Goal: Find contact information

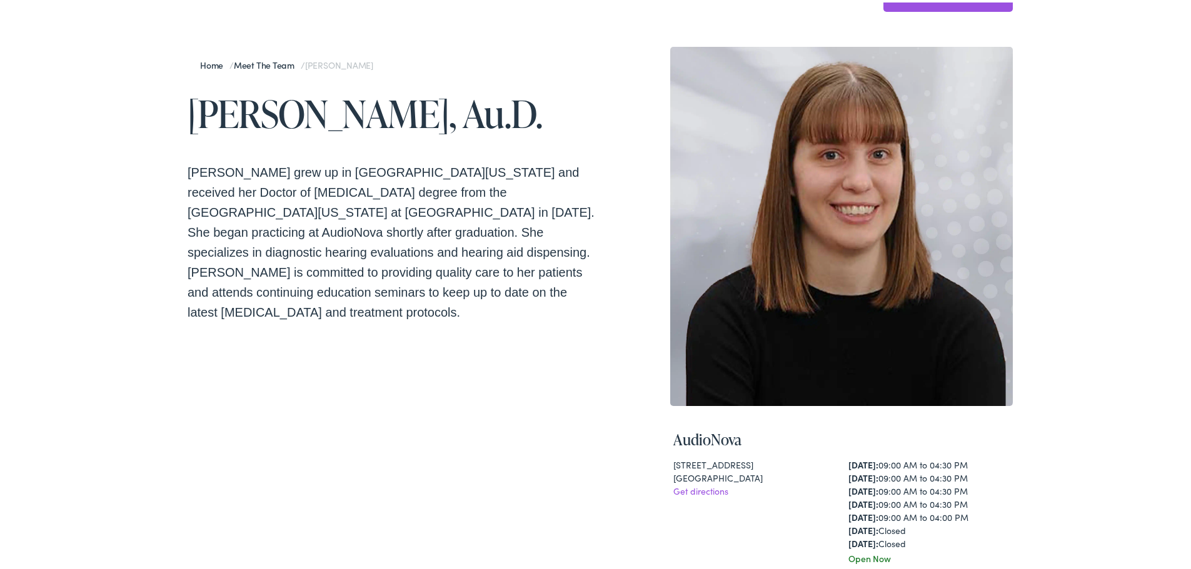
scroll to position [62, 0]
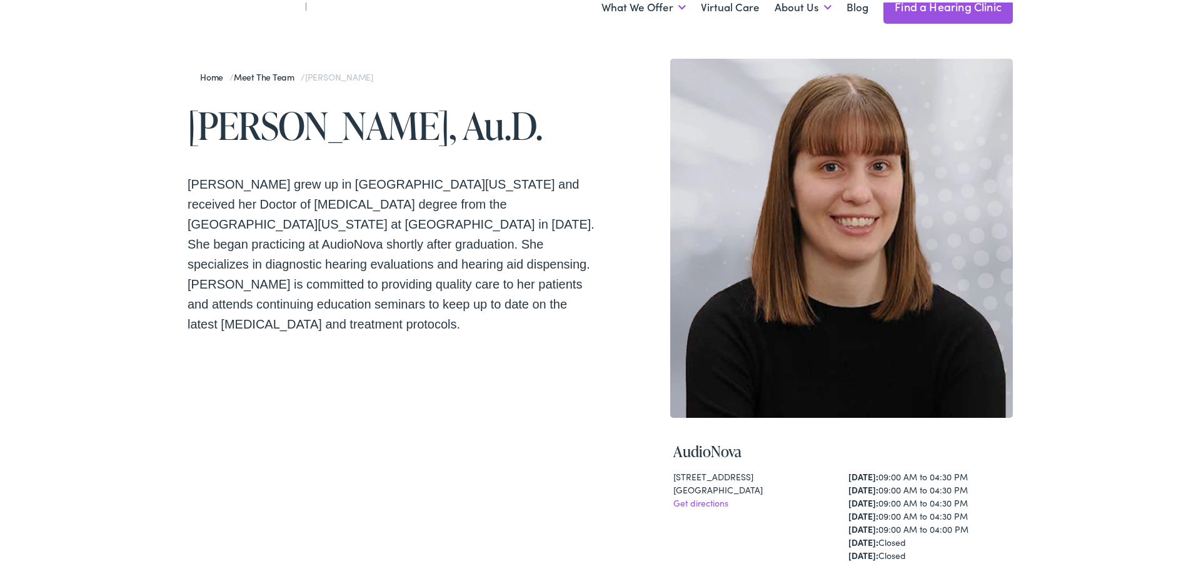
click at [207, 76] on link "Home" at bounding box center [214, 74] width 29 height 12
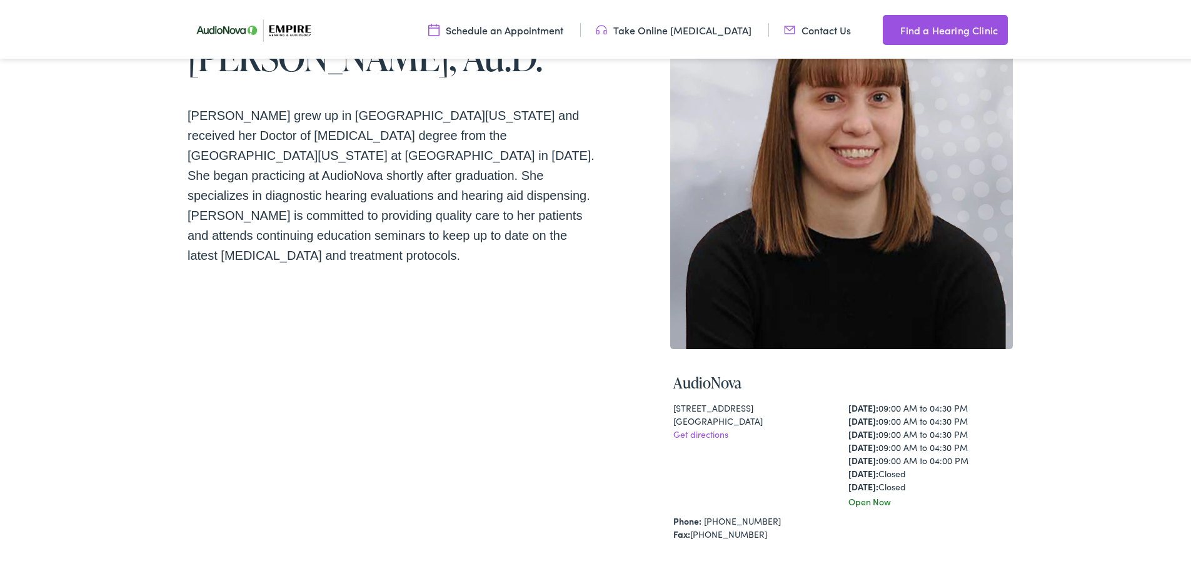
scroll to position [125, 0]
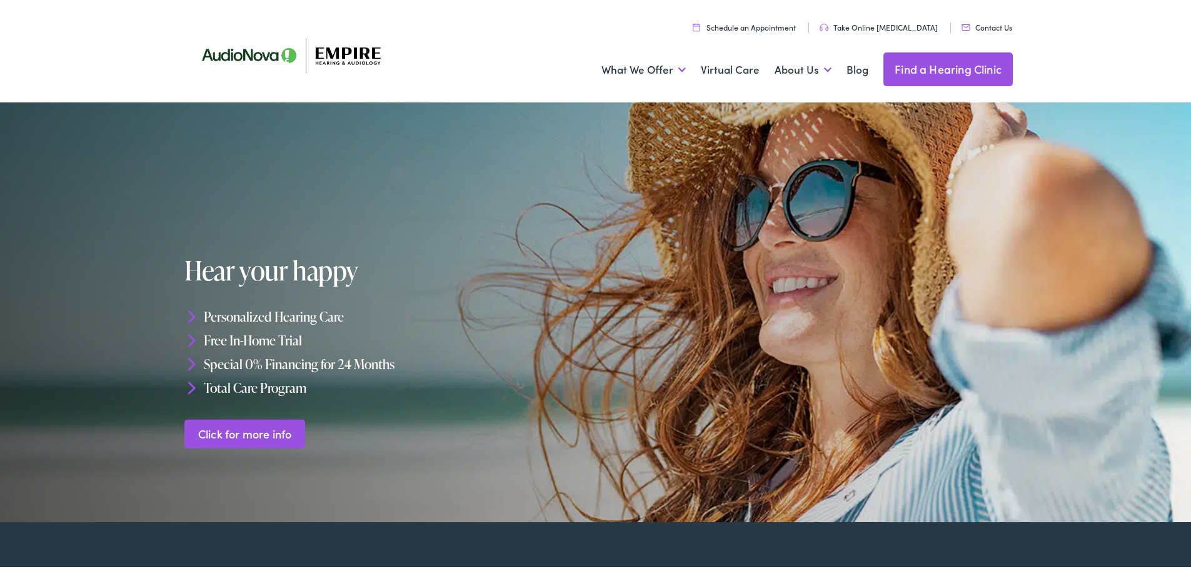
click at [976, 26] on link "Contact Us" at bounding box center [986, 24] width 51 height 11
